Goal: Information Seeking & Learning: Learn about a topic

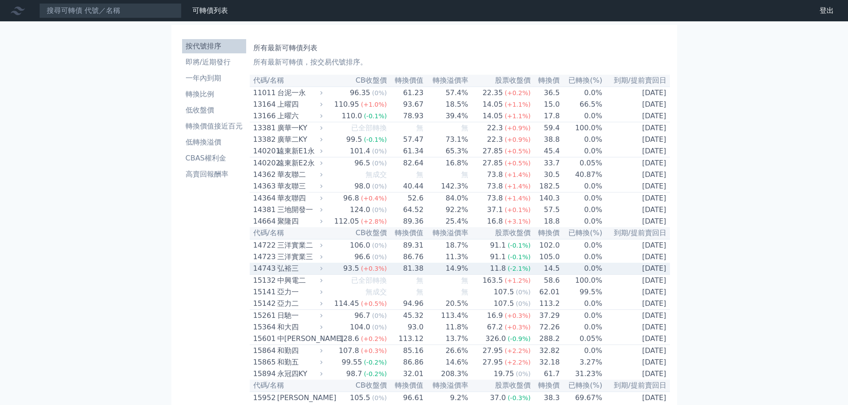
scroll to position [44, 0]
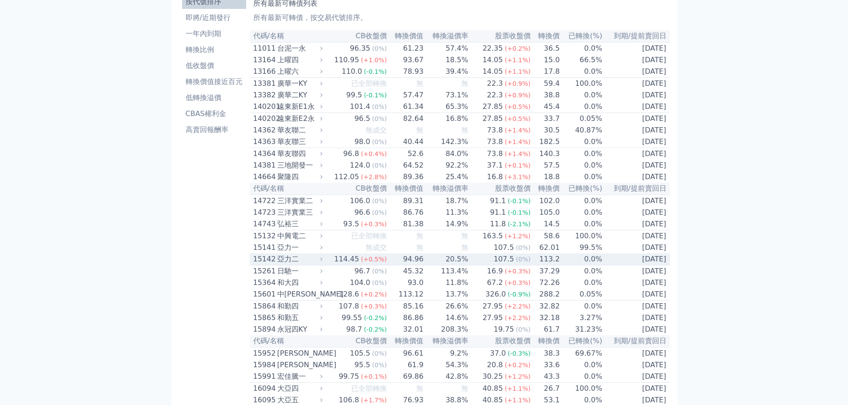
click at [367, 263] on span "(+0.5%)" at bounding box center [374, 259] width 26 height 7
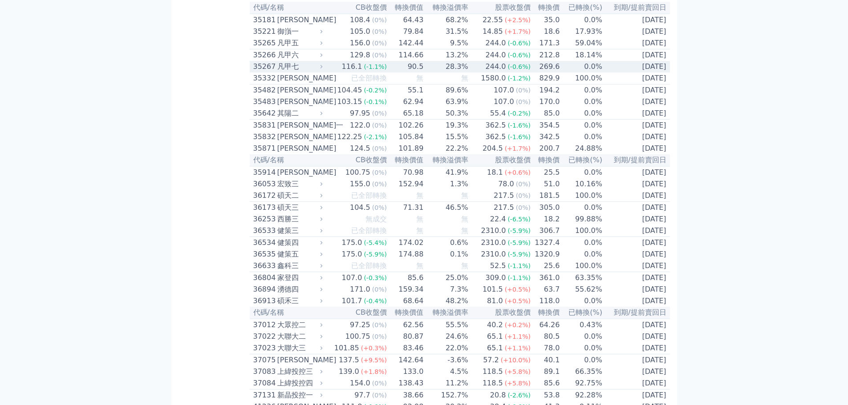
scroll to position [2200, 0]
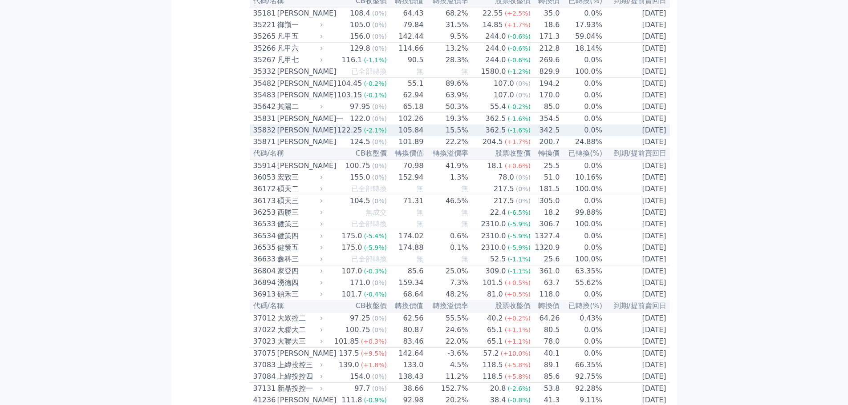
click at [385, 134] on span "(-2.1%)" at bounding box center [375, 130] width 23 height 7
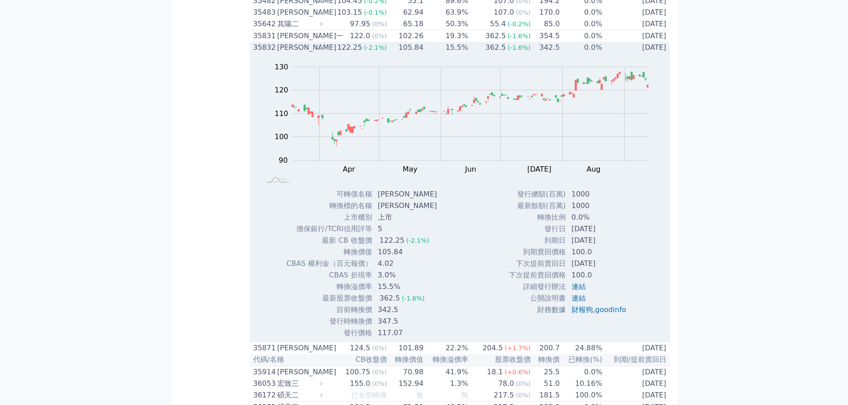
scroll to position [2289, 0]
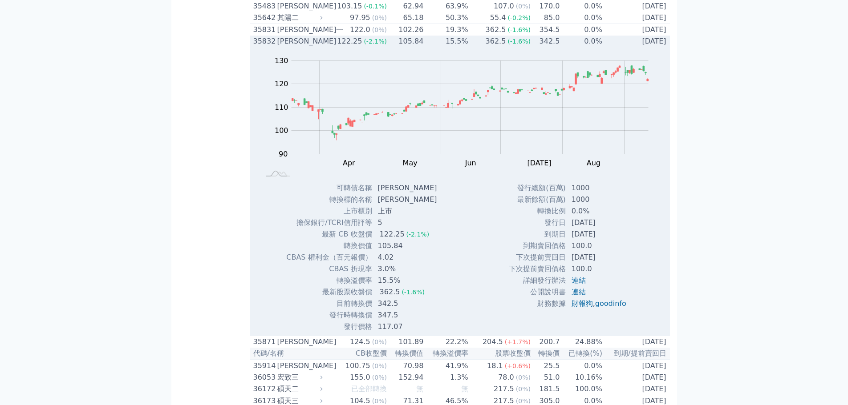
click at [383, 45] on span "(-2.1%)" at bounding box center [375, 41] width 23 height 7
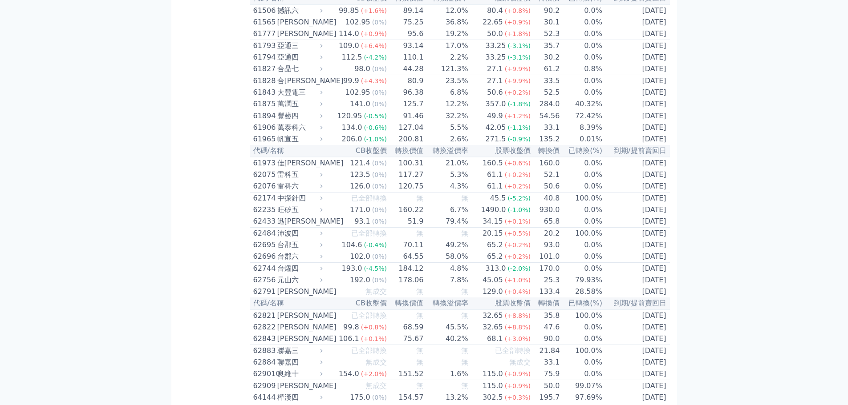
scroll to position [3579, 0]
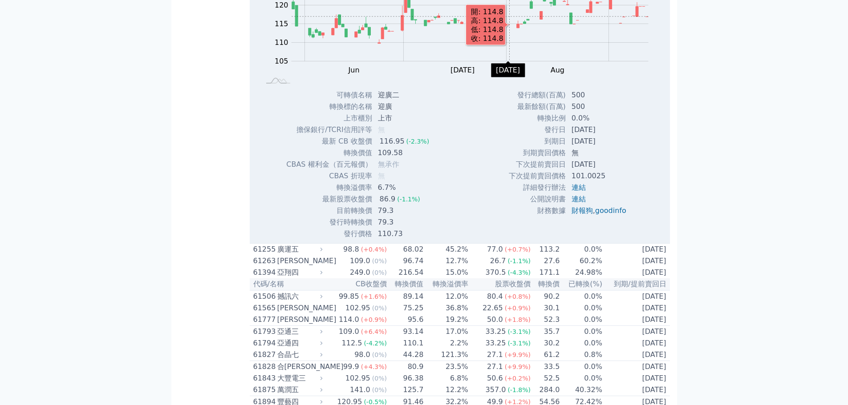
scroll to position [3624, 0]
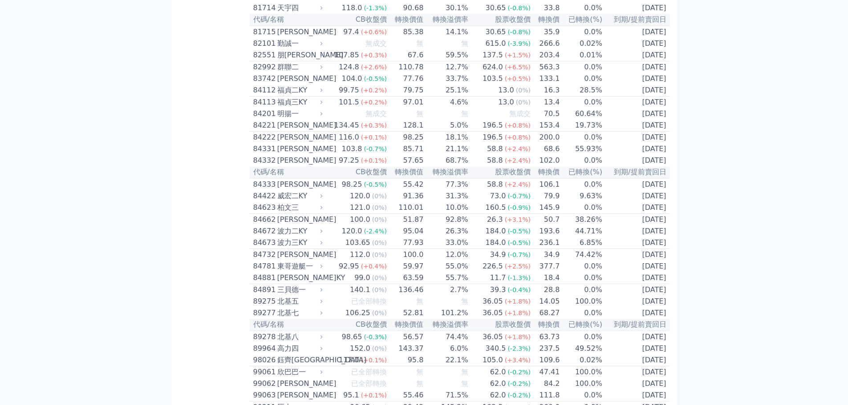
scroll to position [4959, 0]
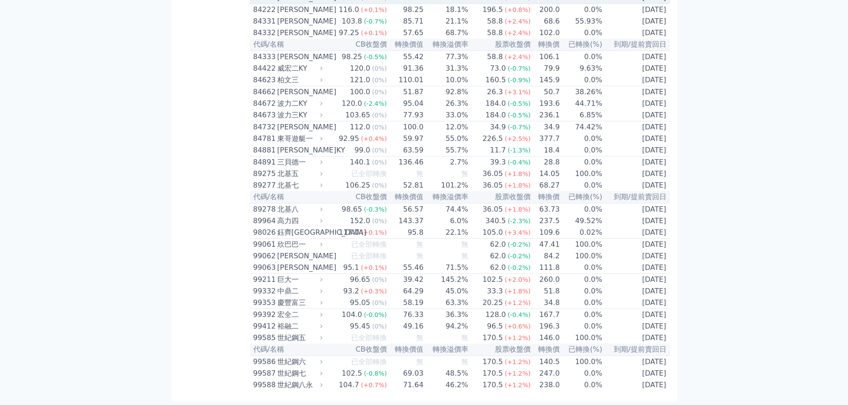
scroll to position [5174, 0]
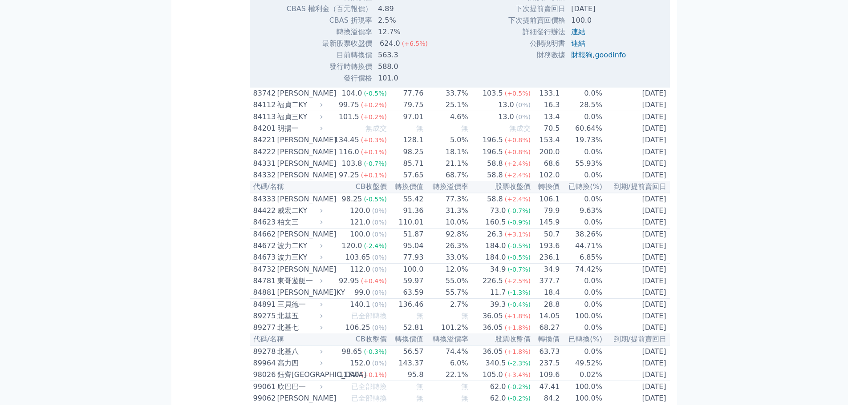
scroll to position [5219, 0]
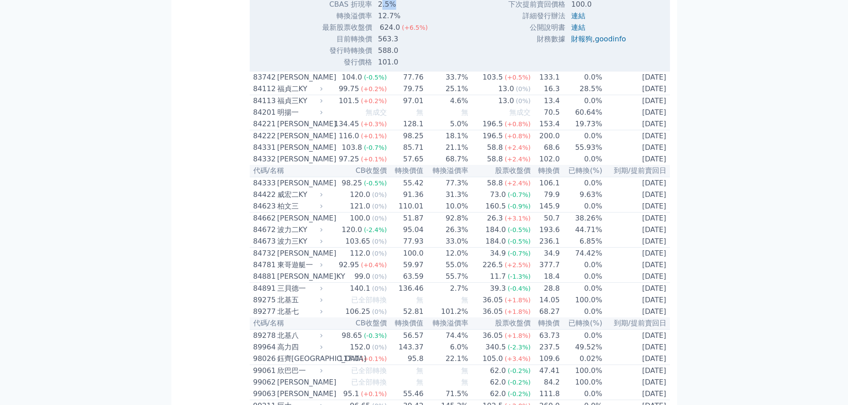
drag, startPoint x: 395, startPoint y: 356, endPoint x: 379, endPoint y: 358, distance: 16.1
click at [380, 10] on td "2.5%" at bounding box center [403, 5] width 62 height 12
drag, startPoint x: 396, startPoint y: 392, endPoint x: 381, endPoint y: 392, distance: 15.2
click at [381, 45] on td "563.3" at bounding box center [403, 39] width 62 height 12
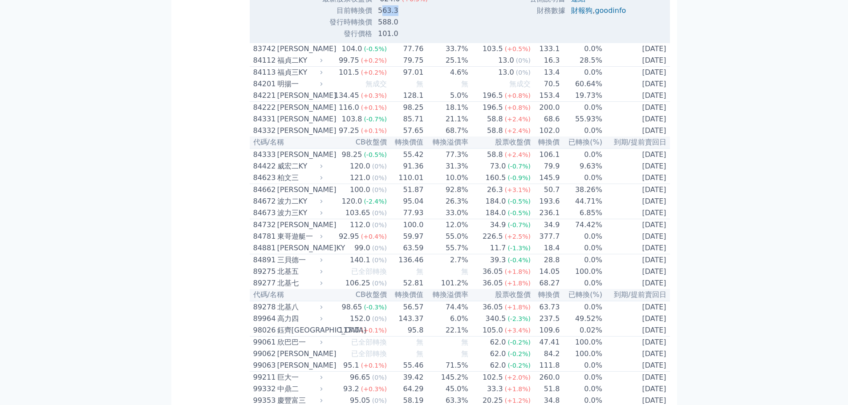
scroll to position [5263, 0]
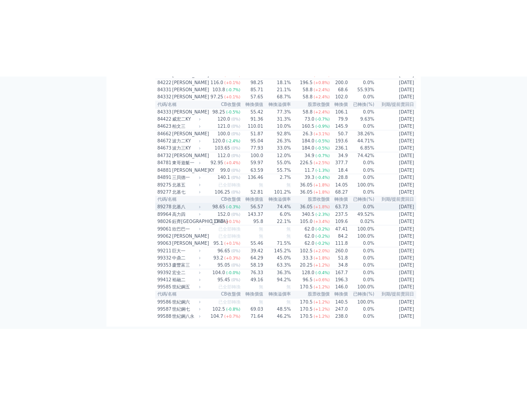
scroll to position [5731, 0]
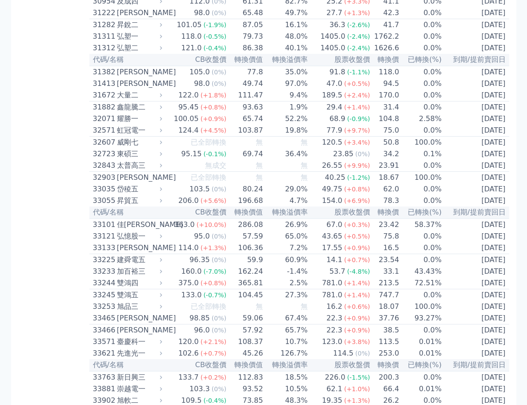
scroll to position [1987, 0]
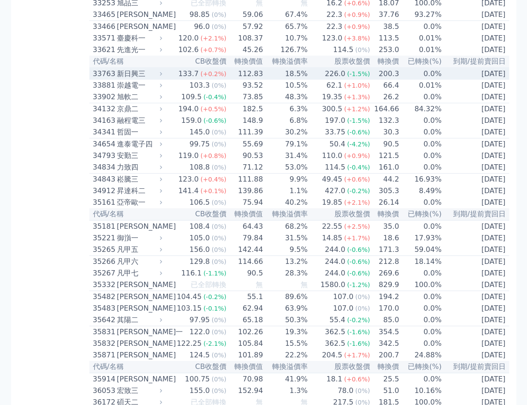
click at [169, 80] on td "133.7 (+0.2%)" at bounding box center [196, 74] width 62 height 12
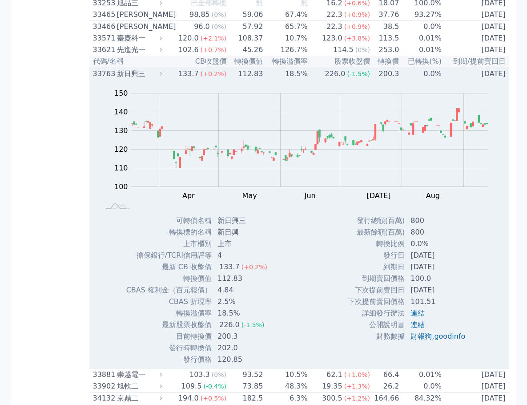
click at [169, 80] on td "133.7 (+0.2%)" at bounding box center [196, 74] width 62 height 12
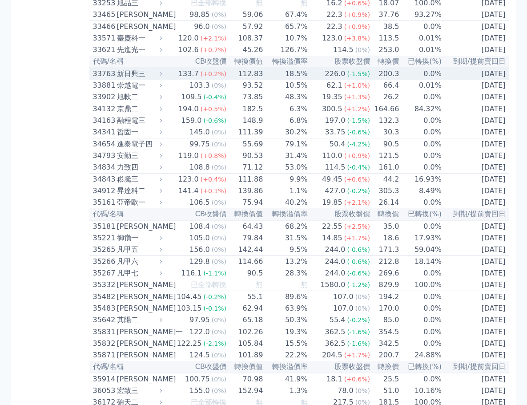
click at [164, 77] on icon at bounding box center [161, 74] width 6 height 6
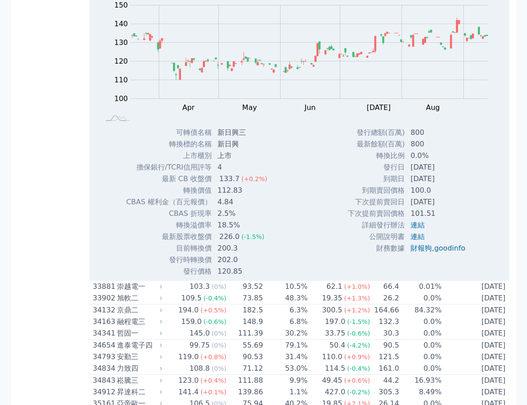
scroll to position [2076, 0]
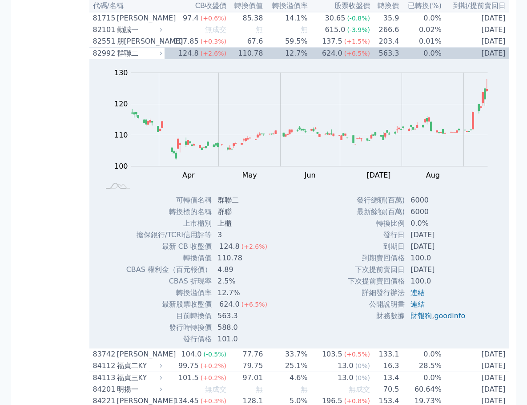
scroll to position [0, 0]
